Goal: Task Accomplishment & Management: Use online tool/utility

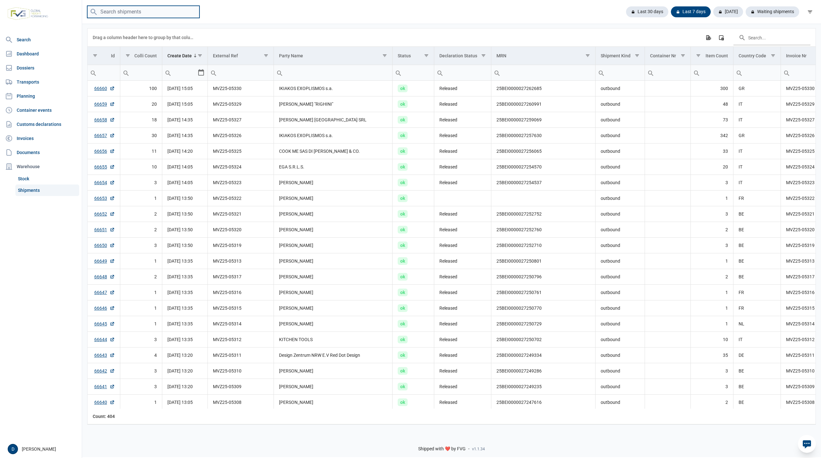
click at [161, 14] on input "search" at bounding box center [143, 12] width 112 height 13
type input "SLSU8007424"
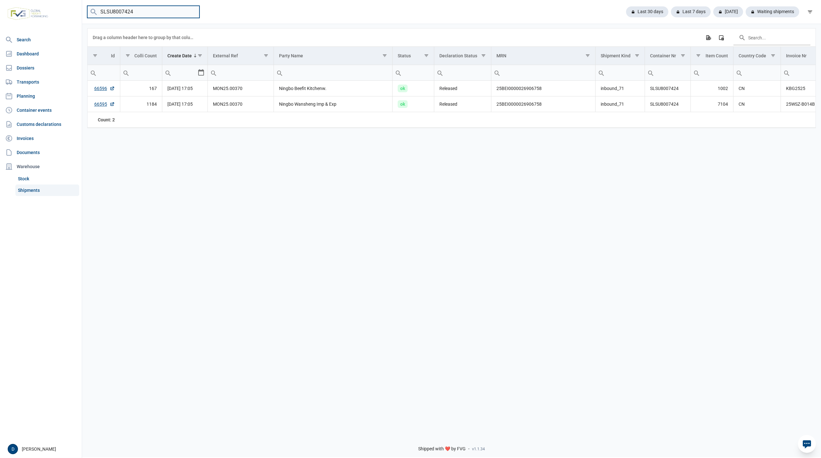
drag, startPoint x: 141, startPoint y: 13, endPoint x: 74, endPoint y: 11, distance: 67.0
click at [74, 11] on div "Search Dashboard Dossiers Transports Planning Container events Customs declarat…" at bounding box center [410, 228] width 821 height 458
click at [103, 90] on link "66596" at bounding box center [104, 88] width 21 height 6
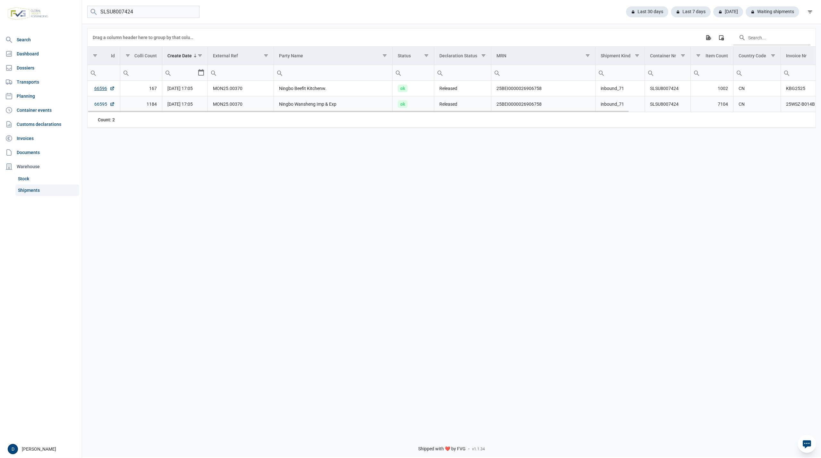
click at [101, 106] on link "66595" at bounding box center [104, 104] width 21 height 6
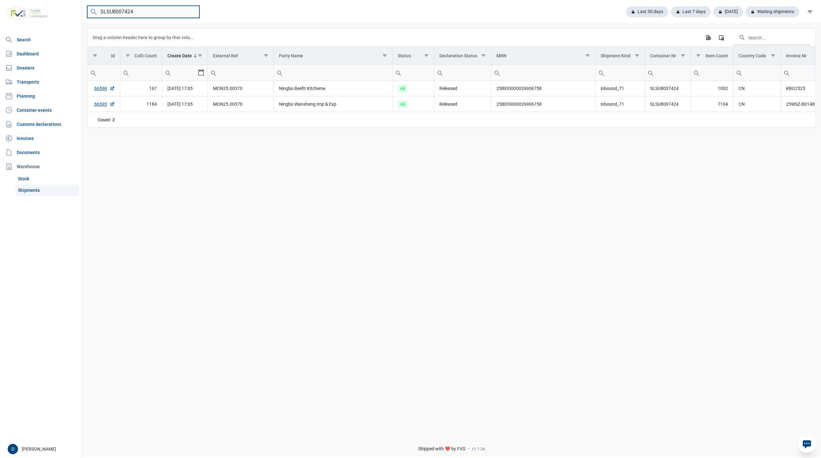
click at [146, 10] on input "SLSU8007424" at bounding box center [143, 12] width 112 height 13
drag, startPoint x: 146, startPoint y: 10, endPoint x: 70, endPoint y: 6, distance: 76.7
click at [70, 6] on div "Search Dashboard Dossiers Transports Planning Container events Customs declarat…" at bounding box center [410, 228] width 821 height 458
click at [145, 13] on input "search" at bounding box center [143, 12] width 112 height 13
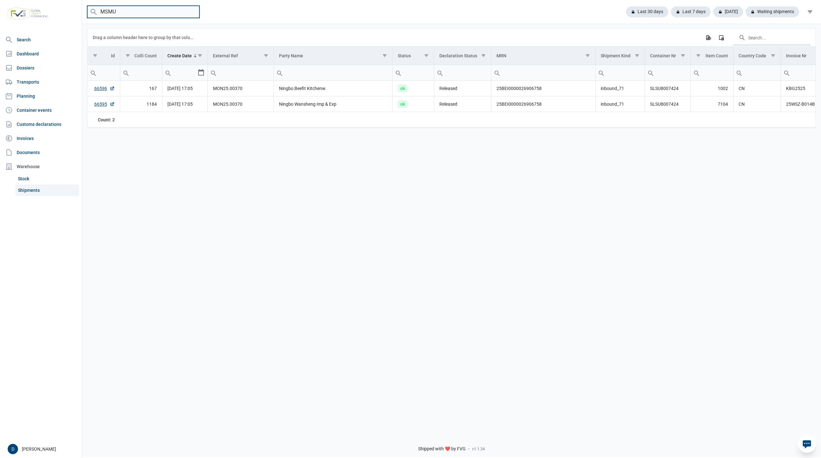
click at [142, 13] on input "MSMU" at bounding box center [143, 12] width 112 height 13
type input "MSMU6864892"
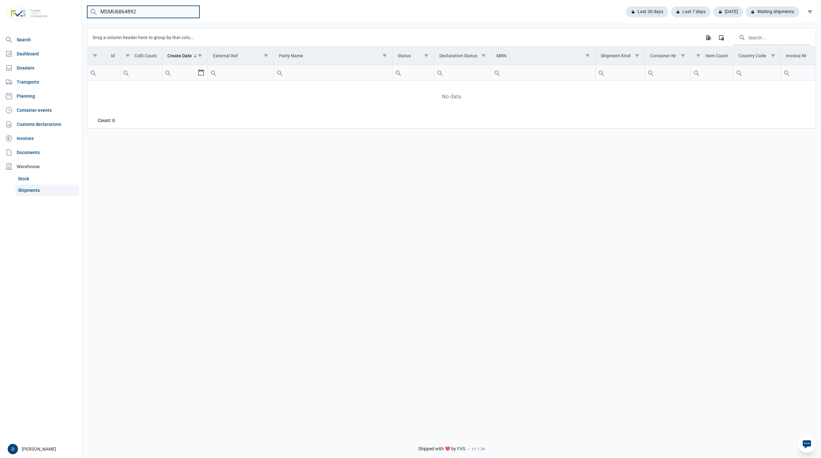
click at [193, 13] on input "MSMU6864892" at bounding box center [143, 12] width 112 height 13
click at [301, 13] on div "Last 30 days Last 7 days Today Waiting shipments" at bounding box center [451, 12] width 738 height 13
click at [170, 9] on input "search" at bounding box center [143, 12] width 112 height 13
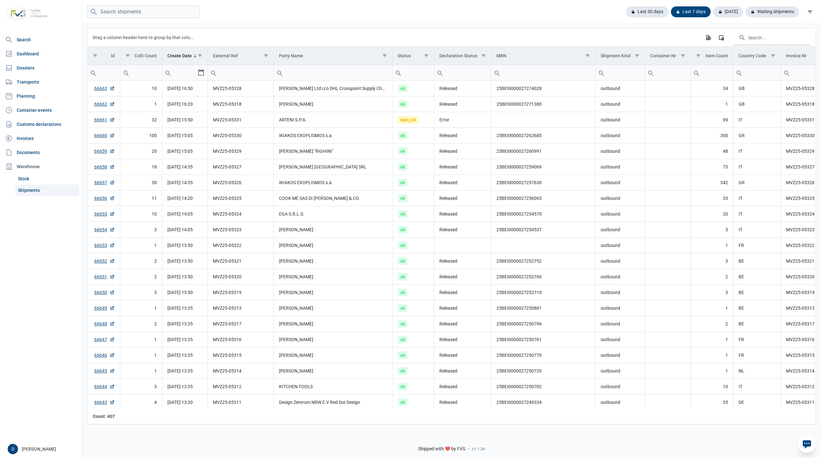
click at [297, 8] on div "Last 30 days Last 7 days Today Waiting shipments" at bounding box center [451, 12] width 738 height 13
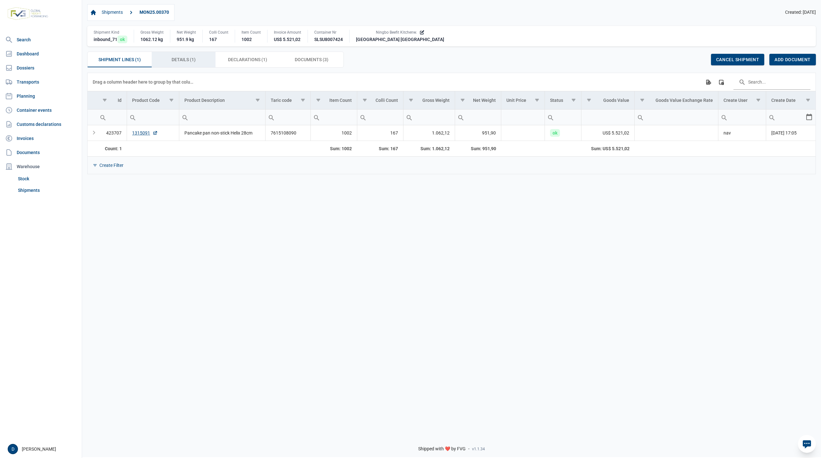
click at [185, 59] on span "Details (1) Details (1)" at bounding box center [183, 60] width 24 height 8
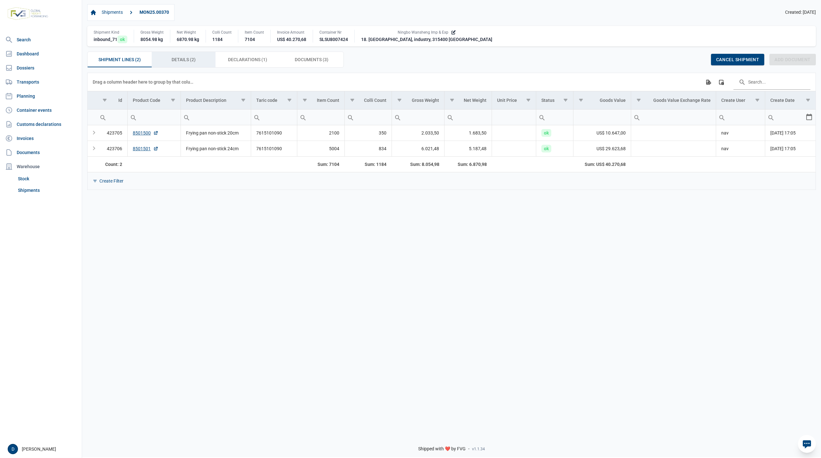
click at [188, 62] on span "Details (2) Details (2)" at bounding box center [183, 60] width 24 height 8
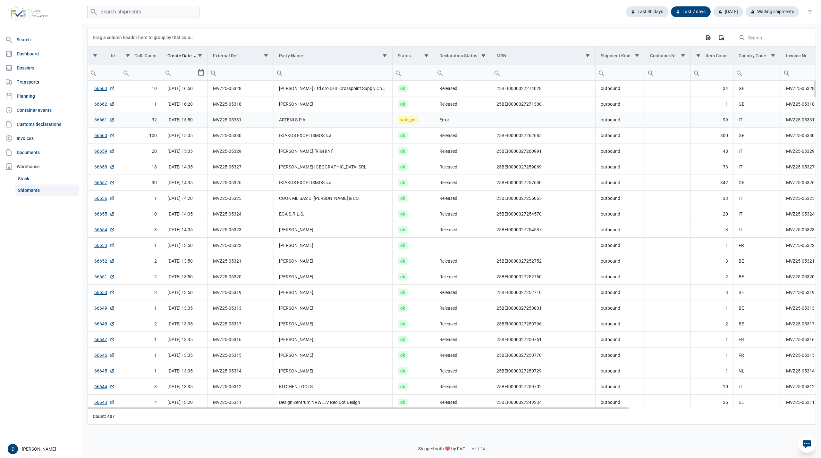
click at [98, 123] on link "66661" at bounding box center [104, 120] width 21 height 6
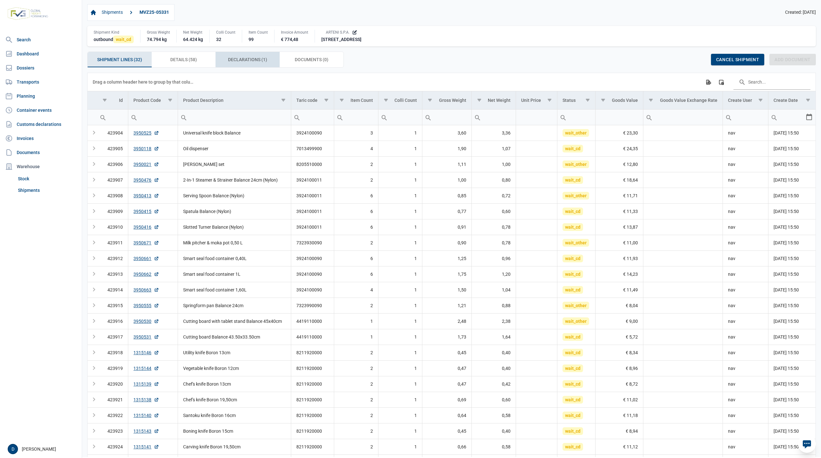
click at [239, 60] on span "Declarations (1) Declarations (1)" at bounding box center [247, 60] width 39 height 8
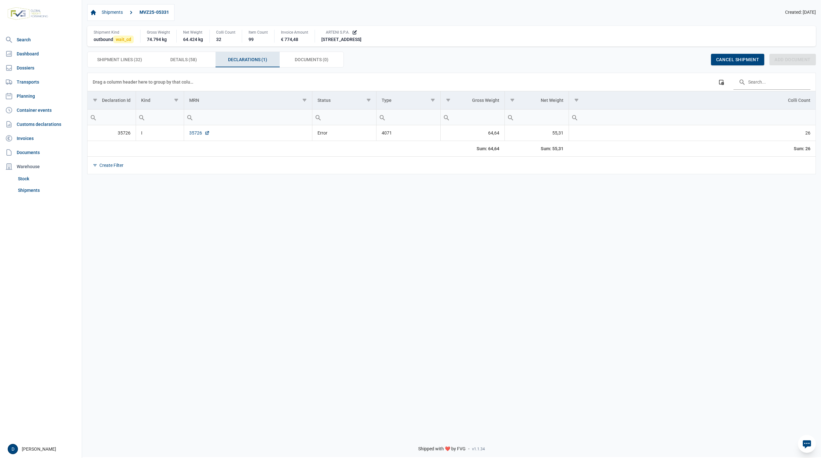
click at [190, 132] on link "35726" at bounding box center [199, 133] width 21 height 6
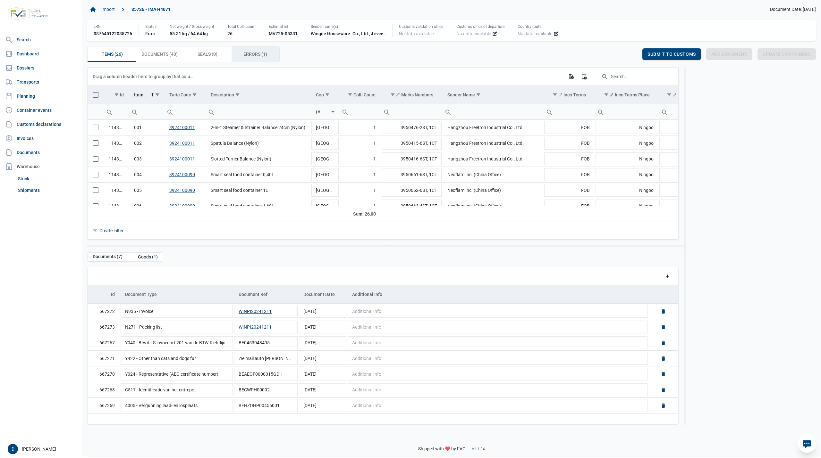
click at [254, 54] on span "Errors (1) Errors (1)" at bounding box center [255, 54] width 24 height 8
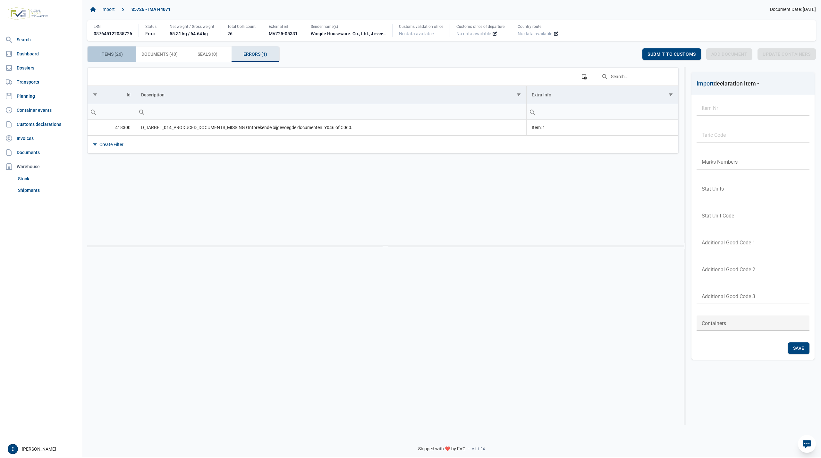
click at [116, 53] on span "Items (26) Items (26)" at bounding box center [111, 54] width 22 height 8
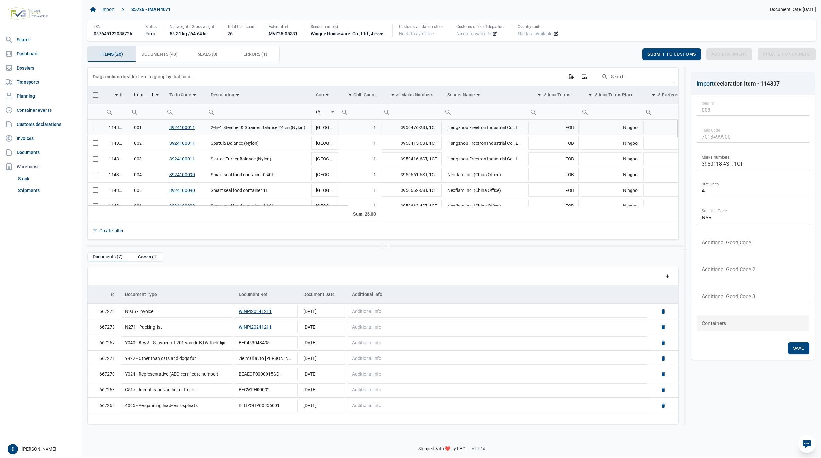
click at [97, 130] on span "Select row" at bounding box center [96, 128] width 6 height 6
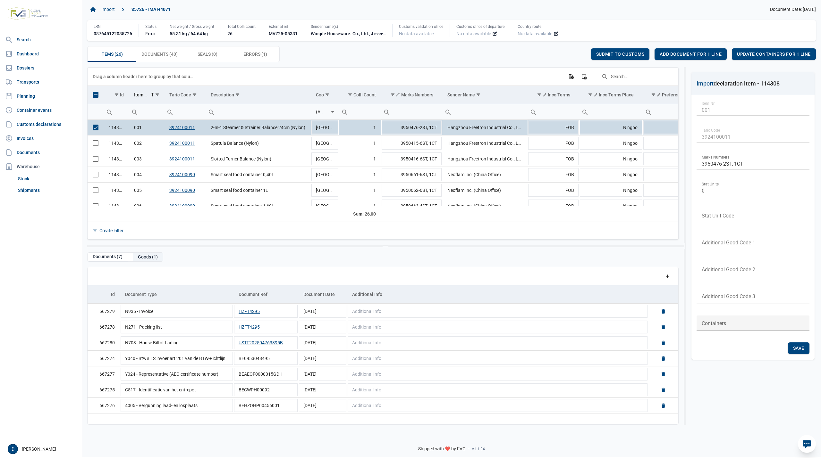
click at [144, 258] on div "Goods (1)" at bounding box center [148, 257] width 30 height 9
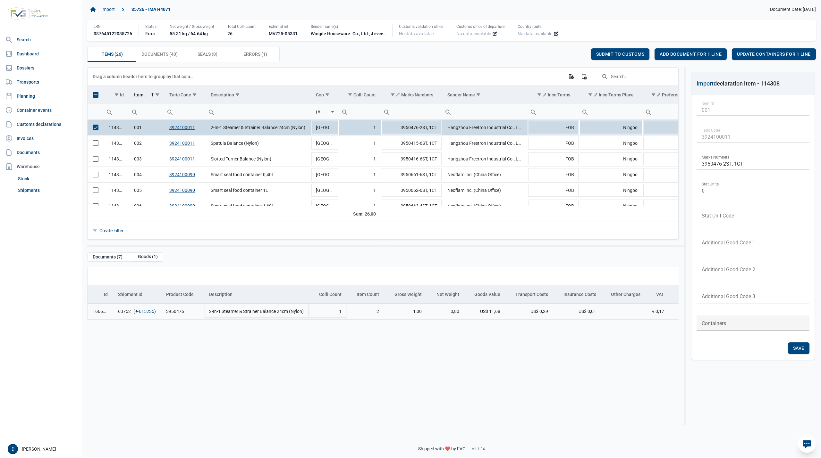
click at [146, 315] on link "615235" at bounding box center [146, 311] width 15 height 6
click at [682, 53] on span "Add document for 1 line" at bounding box center [690, 54] width 62 height 5
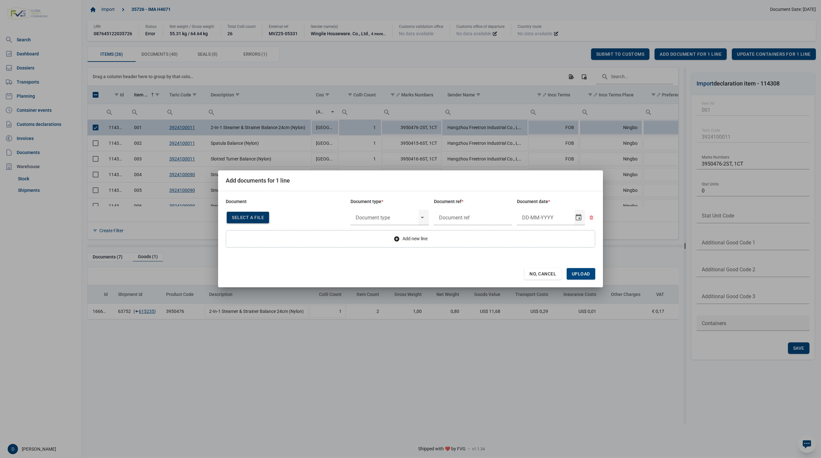
click at [247, 215] on span "Select a file" at bounding box center [248, 217] width 32 height 5
type input "CHEDD.BE.2025.0002166"
click at [392, 218] on input "text" at bounding box center [384, 217] width 68 height 17
click at [384, 234] on div "C060 - Declaration kitchenware ex CN of HK 284/2011" at bounding box center [389, 236] width 78 height 15
type input "C060 - Declaration kitchenware ex CN of HK 284/2011"
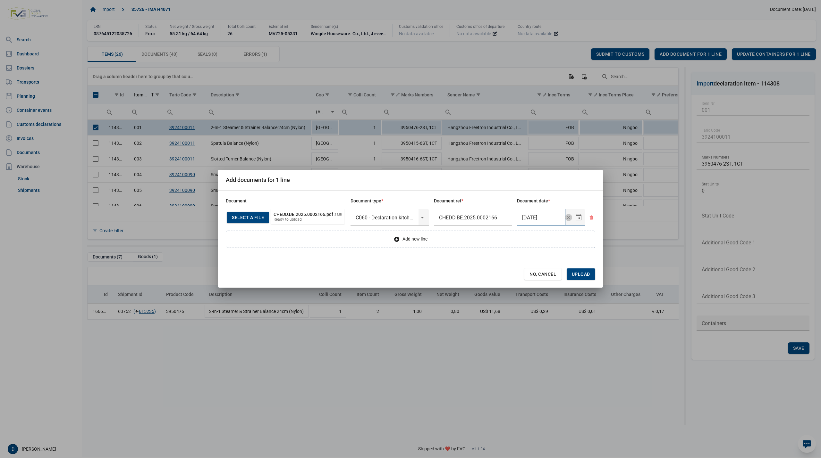
type input "15-5-2025"
click at [576, 275] on span "Upload" at bounding box center [580, 274] width 18 height 5
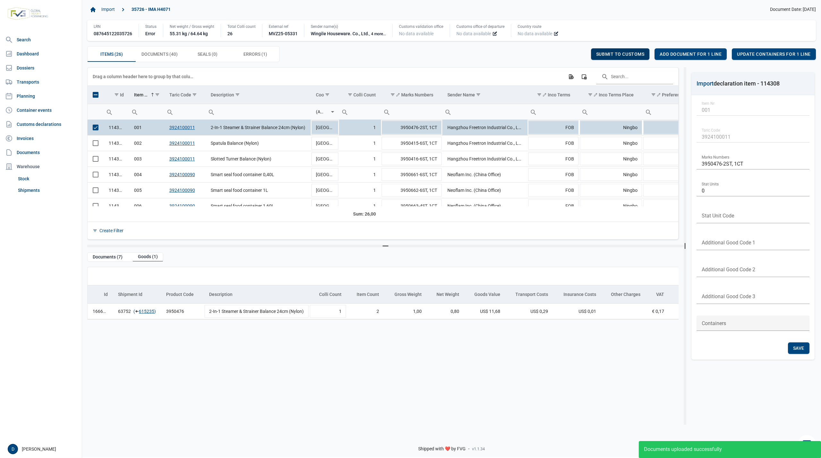
click at [631, 52] on span "Submit to customs" at bounding box center [620, 54] width 48 height 5
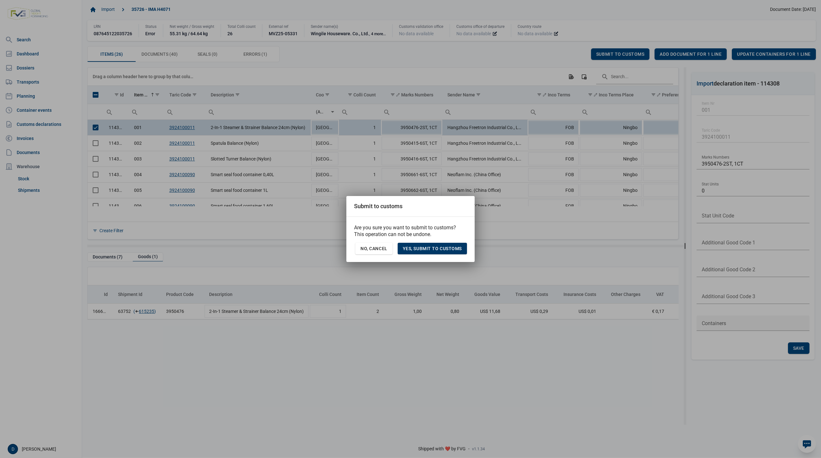
click at [453, 244] on div "Yes, Submit to customs" at bounding box center [431, 249] width 69 height 12
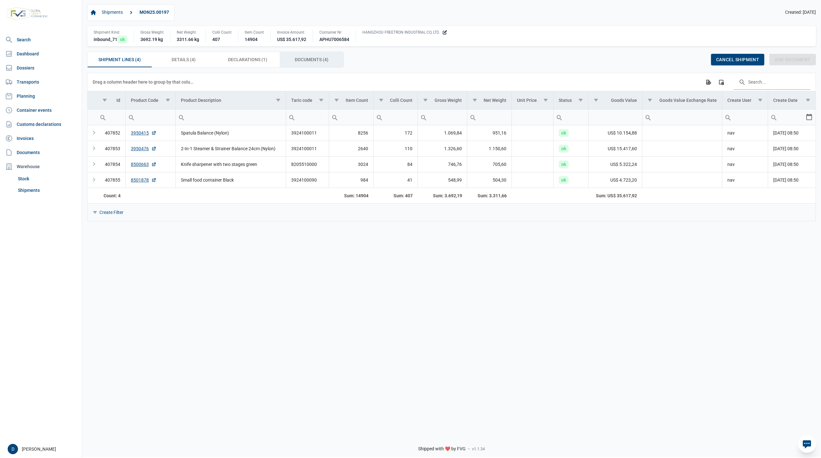
click at [313, 62] on span "Documents (4) Documents (4)" at bounding box center [312, 60] width 34 height 8
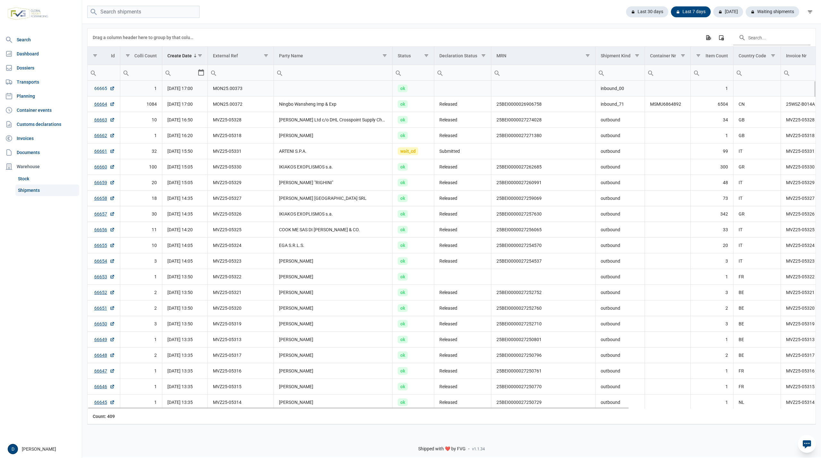
click at [97, 89] on link "66665" at bounding box center [104, 88] width 21 height 6
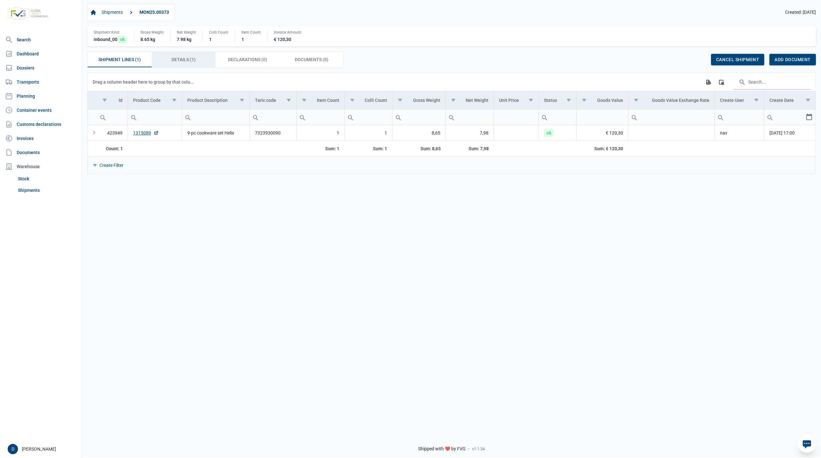
click at [173, 58] on span "Details (1) Details (1)" at bounding box center [183, 60] width 24 height 8
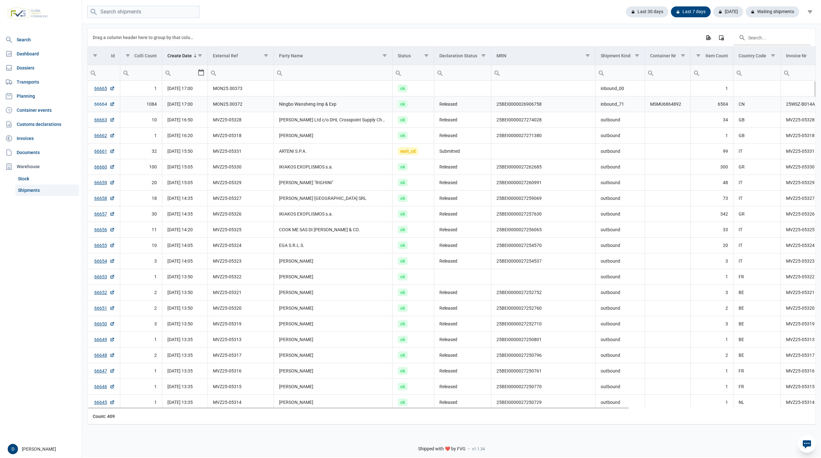
click at [105, 104] on link "66664" at bounding box center [104, 104] width 21 height 6
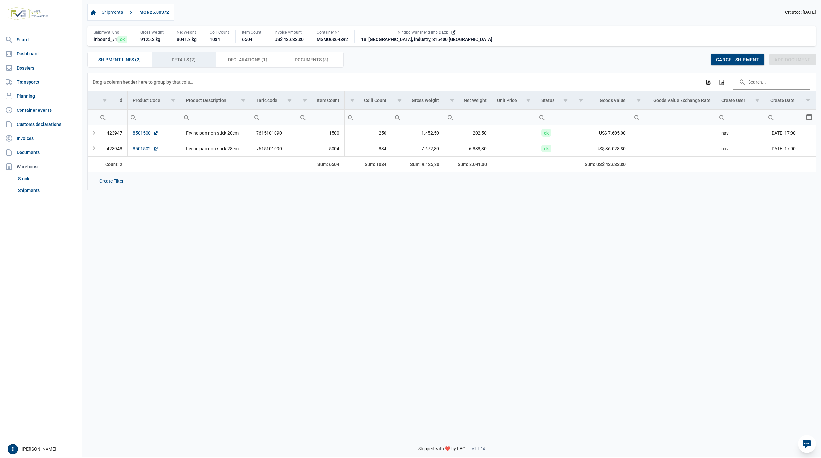
click at [192, 62] on span "Details (2) Details (2)" at bounding box center [183, 60] width 24 height 8
